Goal: Find specific page/section: Find specific page/section

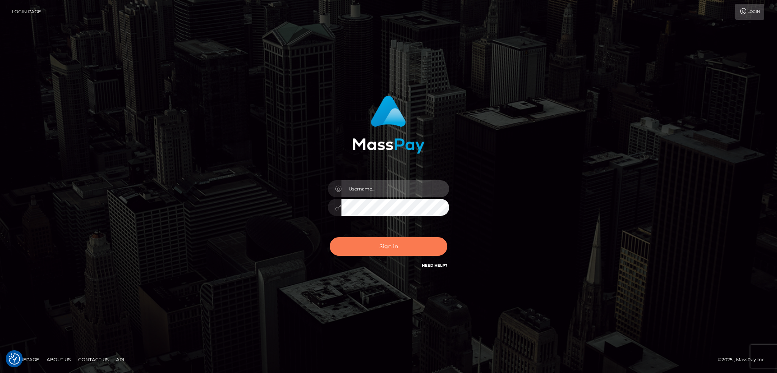
type input "alexstef"
drag, startPoint x: 383, startPoint y: 247, endPoint x: 292, endPoint y: 262, distance: 92.7
click at [383, 247] on button "Sign in" at bounding box center [389, 246] width 118 height 19
click at [375, 250] on button "Sign in" at bounding box center [389, 246] width 118 height 19
type input "alexstef"
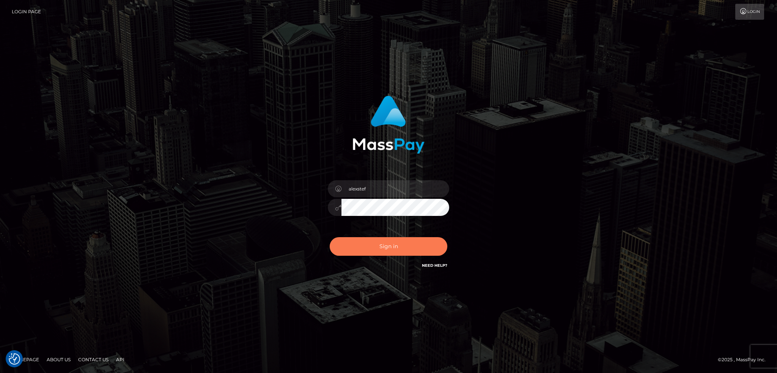
click at [381, 245] on button "Sign in" at bounding box center [389, 246] width 118 height 19
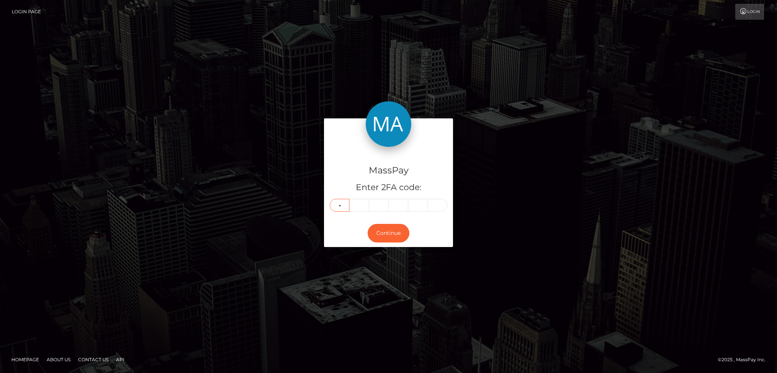
type input "8"
type input "5"
type input "3"
type input "2"
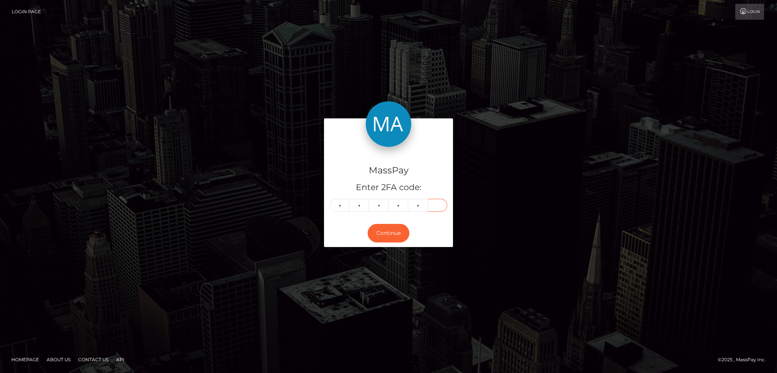
type input "8"
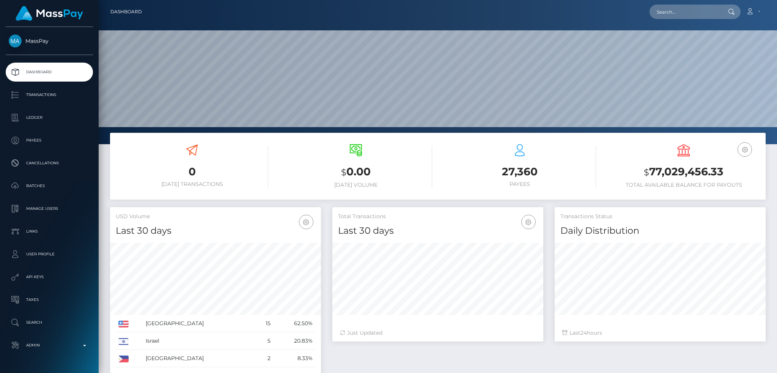
scroll to position [135, 211]
click at [684, 14] on input "text" at bounding box center [684, 12] width 71 height 14
paste input "101380900"
type input "101380900"
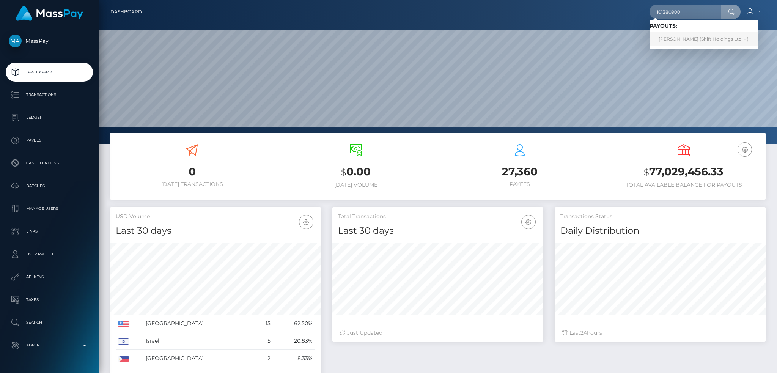
click at [678, 38] on link "PATRICIA ANEEGE (Shift Holdings Ltd. - )" at bounding box center [703, 39] width 108 height 14
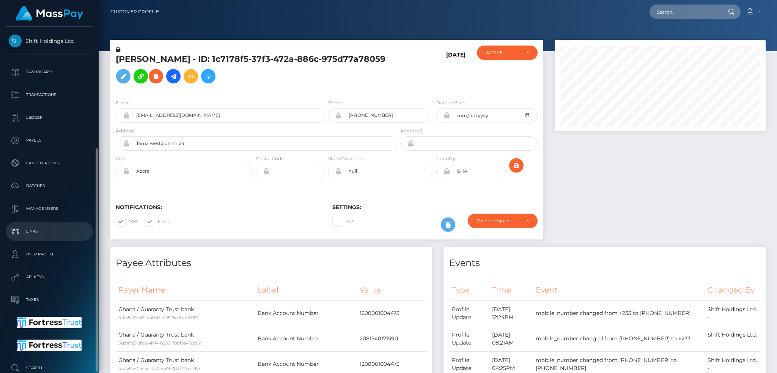
scroll to position [66, 0]
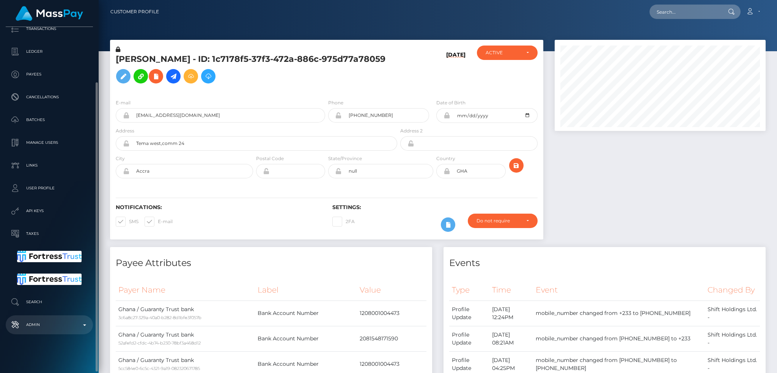
click at [40, 331] on link "Admin" at bounding box center [49, 324] width 87 height 19
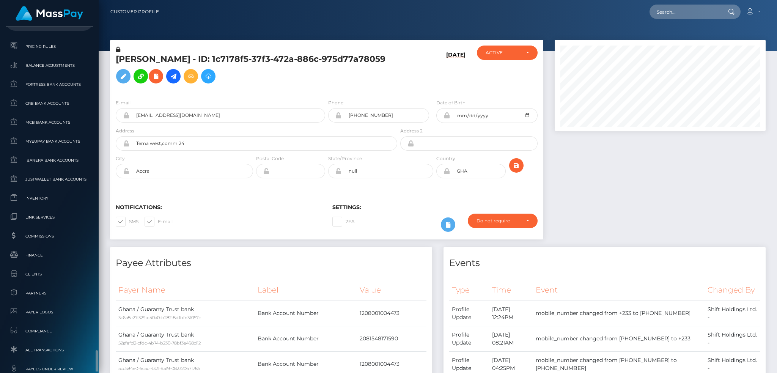
scroll to position [490, 0]
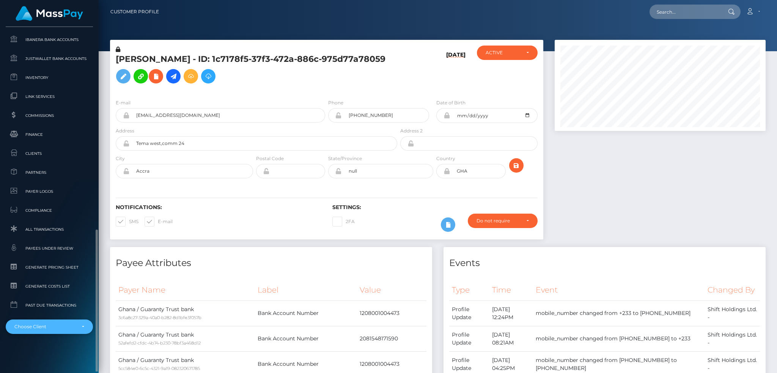
click at [57, 319] on div "Choose Client" at bounding box center [49, 326] width 87 height 14
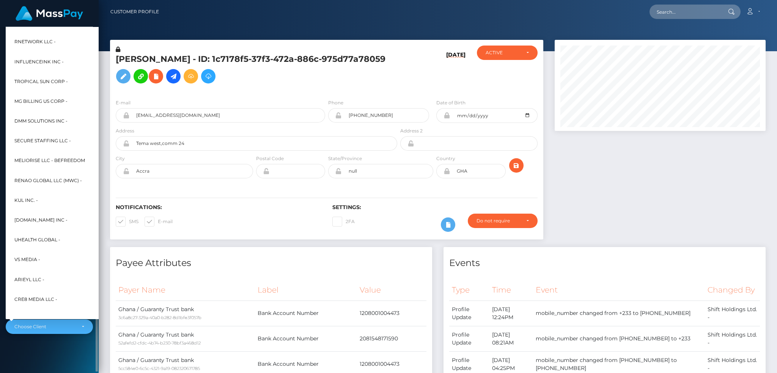
scroll to position [242, 0]
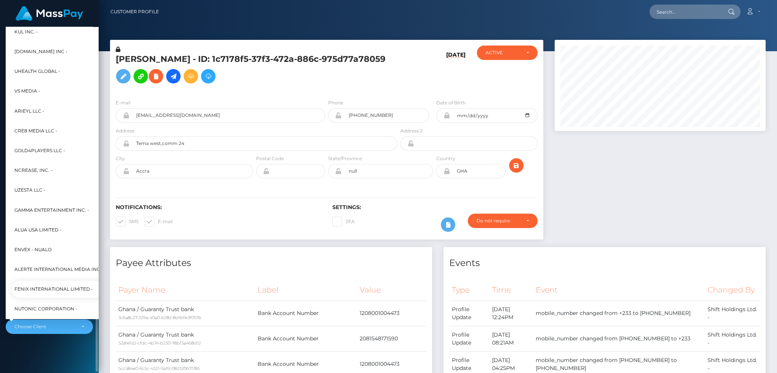
click at [60, 284] on span "Fenix International Limited -" at bounding box center [53, 289] width 79 height 10
select select "26"
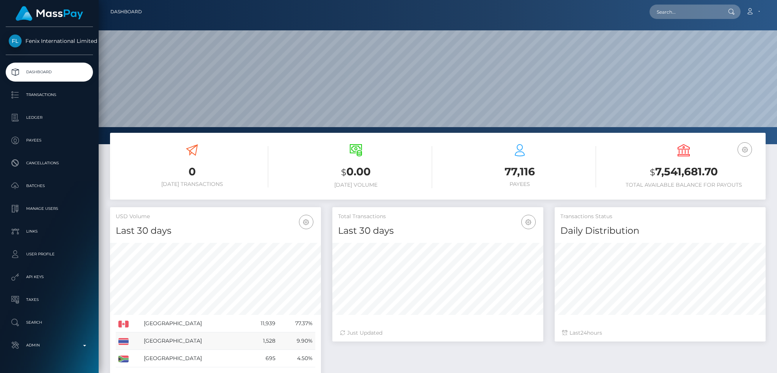
scroll to position [135, 211]
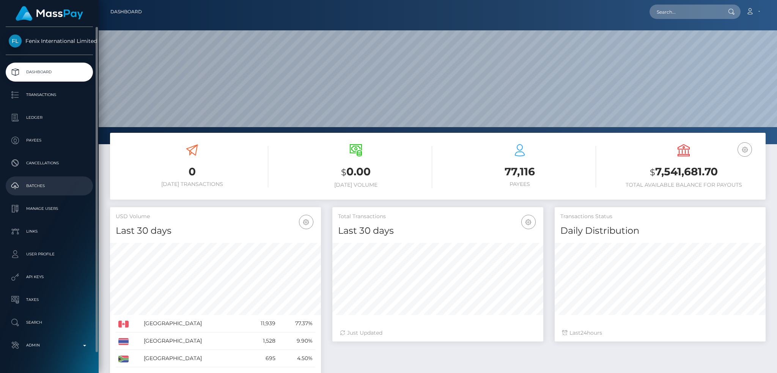
click at [49, 185] on p "Batches" at bounding box center [49, 185] width 81 height 11
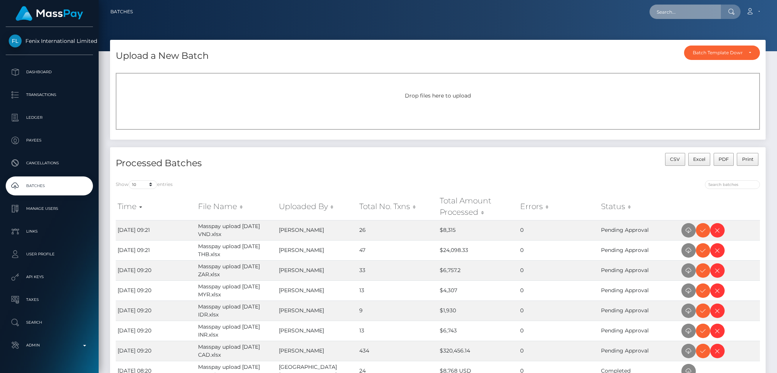
click at [680, 12] on input "text" at bounding box center [684, 12] width 71 height 14
paste input "poact_ARgv6M8A8jAP"
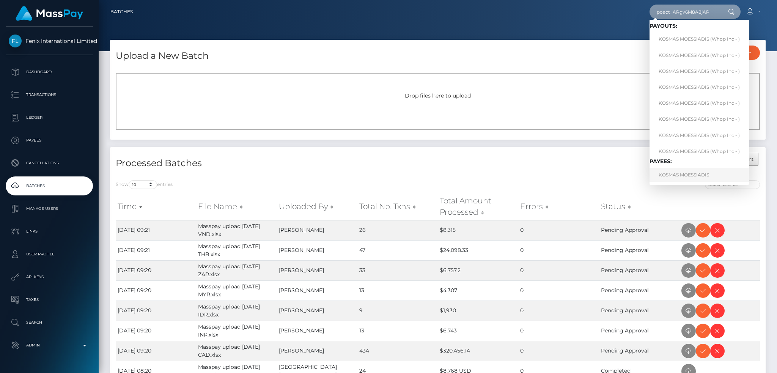
type input "poact_ARgv6M8A8jAP"
click at [694, 173] on link "KOSMAS MOESSIADIS" at bounding box center [698, 175] width 99 height 14
